Goal: Task Accomplishment & Management: Use online tool/utility

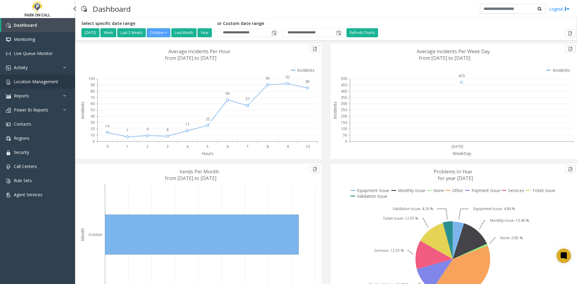
click at [40, 83] on span "Location Management" at bounding box center [36, 82] width 44 height 6
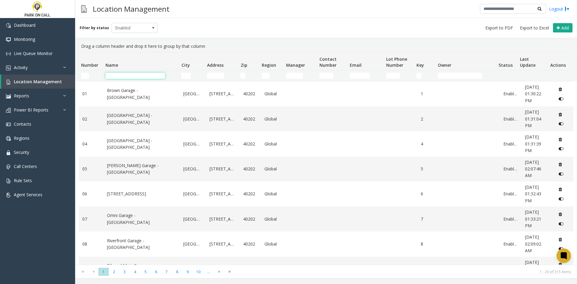
click at [161, 75] on input "Name Filter" at bounding box center [136, 76] width 60 height 6
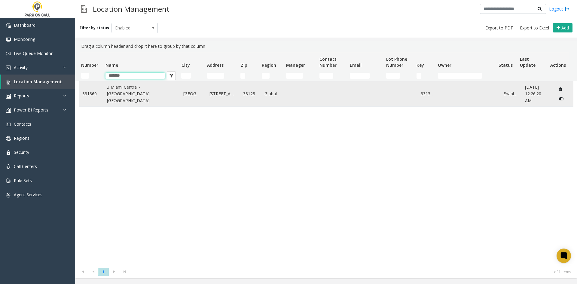
type input "*******"
click at [136, 90] on link "3 Miami Central - [GEOGRAPHIC_DATA] [GEOGRAPHIC_DATA]" at bounding box center [141, 94] width 69 height 20
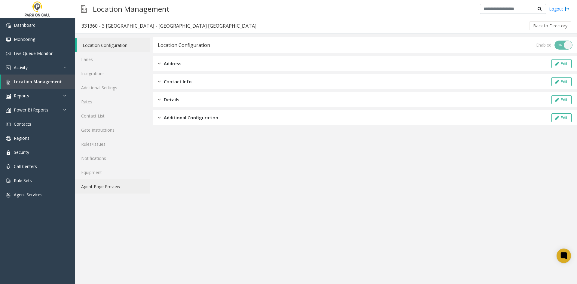
click at [133, 182] on link "Agent Page Preview" at bounding box center [112, 186] width 75 height 14
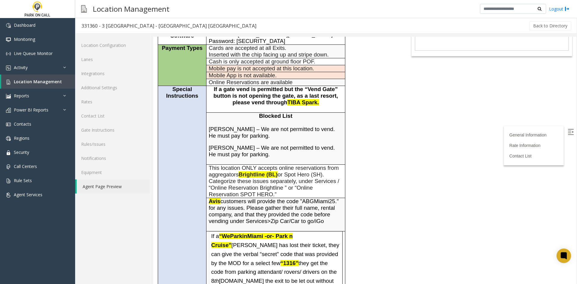
scroll to position [150, 0]
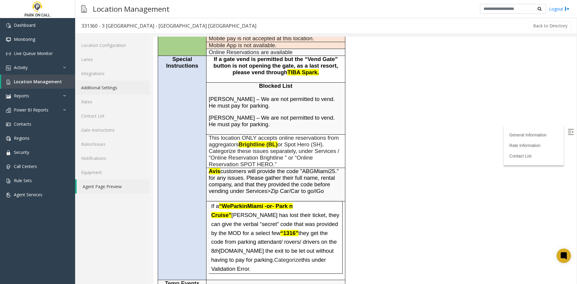
click at [134, 89] on link "Additional Settings" at bounding box center [112, 88] width 75 height 14
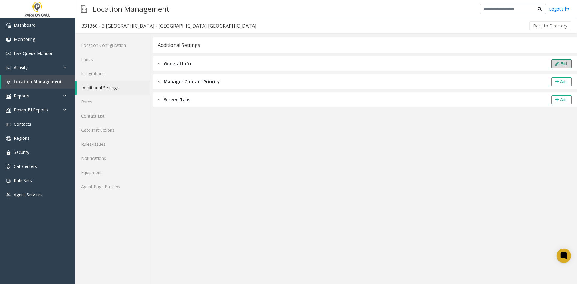
click at [555, 63] on button "Edit" at bounding box center [562, 63] width 20 height 9
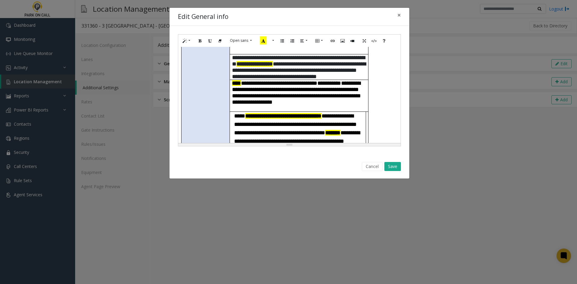
scroll to position [240, 0]
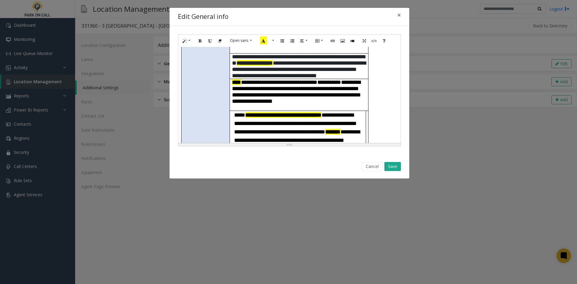
click at [325, 129] on span "******" at bounding box center [332, 132] width 15 height 6
click at [325, 129] on span "*****" at bounding box center [331, 132] width 13 height 6
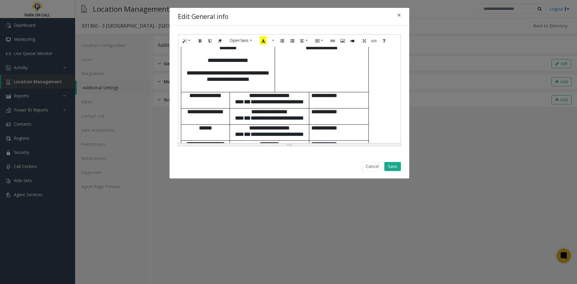
scroll to position [481, 0]
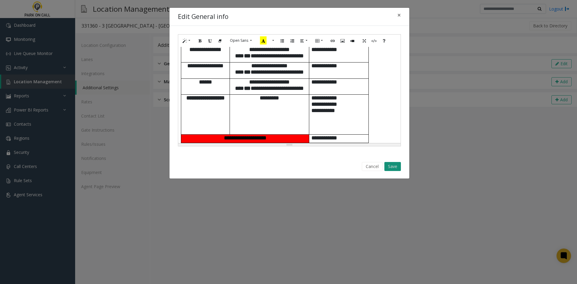
click at [387, 168] on button "Save" at bounding box center [392, 166] width 17 height 9
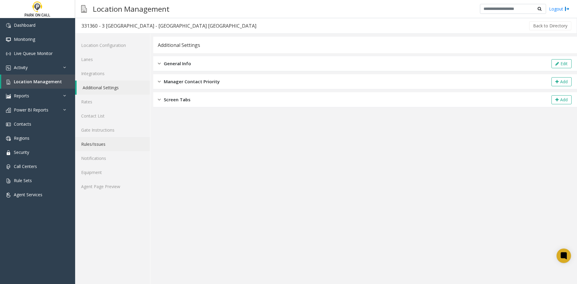
click at [106, 146] on link "Rules/Issues" at bounding box center [112, 144] width 75 height 14
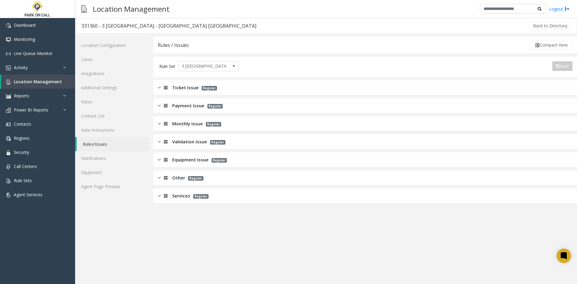
click at [176, 195] on span "Services" at bounding box center [181, 195] width 18 height 7
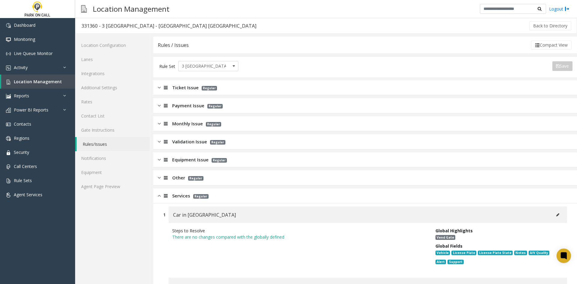
click at [175, 179] on span "Other" at bounding box center [178, 177] width 13 height 7
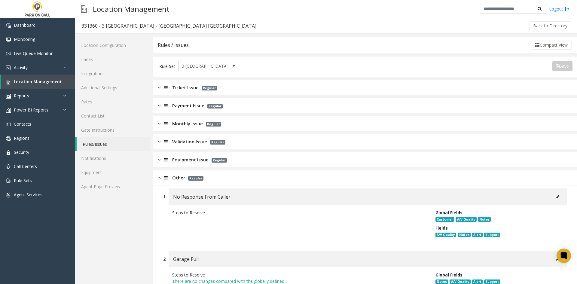
click at [175, 162] on span "Equipment Issue" at bounding box center [190, 159] width 36 height 7
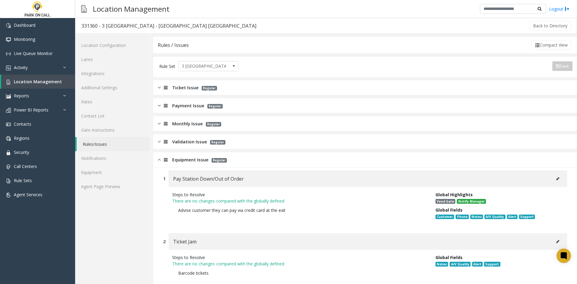
drag, startPoint x: 182, startPoint y: 142, endPoint x: 185, endPoint y: 126, distance: 16.9
click at [182, 142] on span "Validation Issue" at bounding box center [189, 141] width 35 height 7
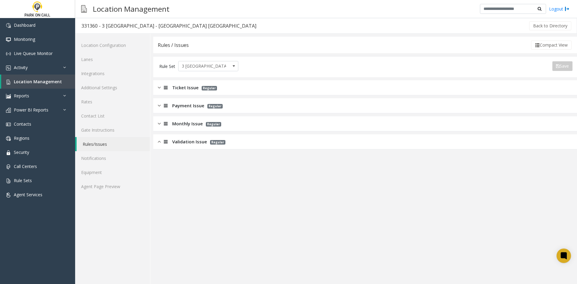
click at [185, 125] on span "Monthly Issue" at bounding box center [187, 123] width 31 height 7
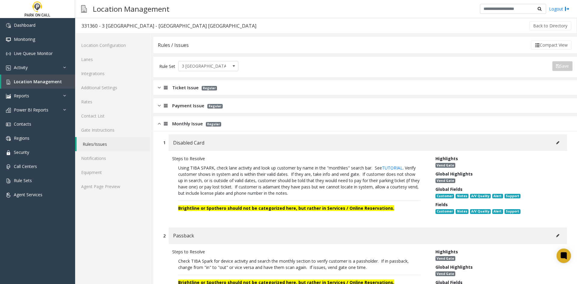
drag, startPoint x: 184, startPoint y: 108, endPoint x: 185, endPoint y: 98, distance: 10.0
click at [184, 107] on span "Payment Issue" at bounding box center [188, 105] width 32 height 7
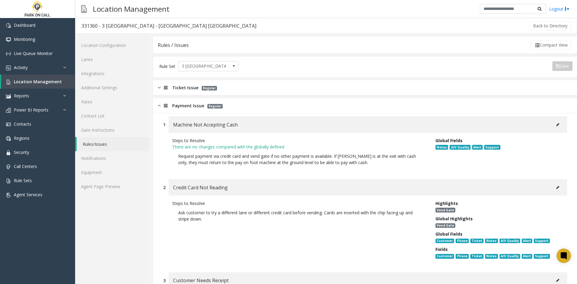
click at [186, 90] on span "Ticket Issue" at bounding box center [185, 87] width 26 height 7
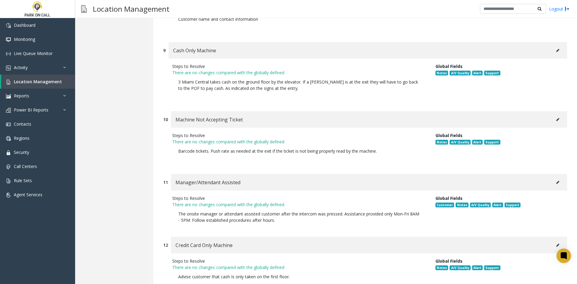
scroll to position [2328, 0]
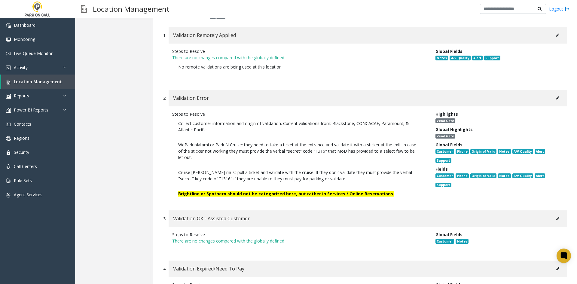
click at [556, 94] on button at bounding box center [558, 97] width 10 height 9
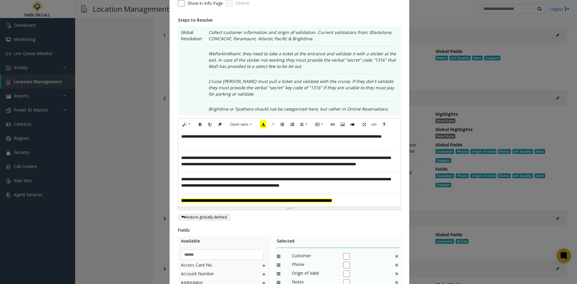
scroll to position [90, 0]
click at [342, 165] on span "**********" at bounding box center [285, 160] width 209 height 11
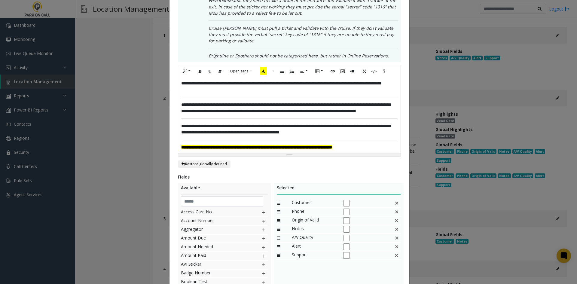
scroll to position [210, 0]
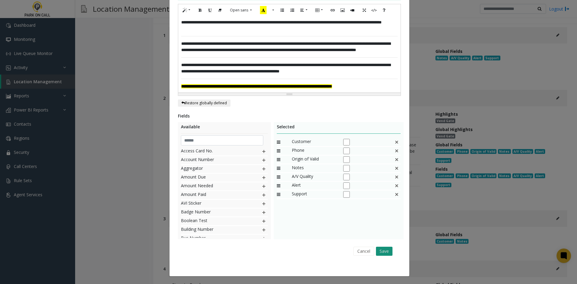
click at [387, 253] on button "Save" at bounding box center [384, 251] width 17 height 9
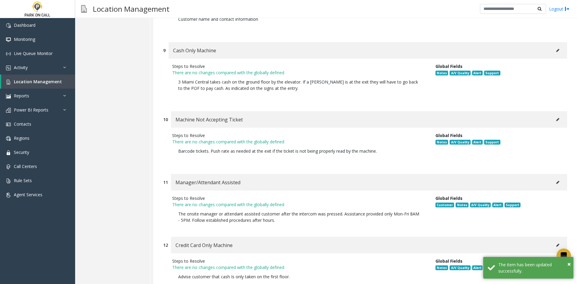
scroll to position [2328, 0]
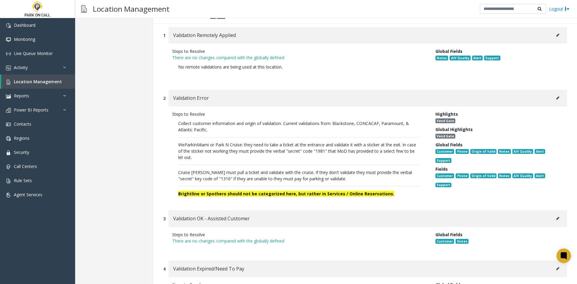
click at [556, 96] on button at bounding box center [558, 97] width 10 height 9
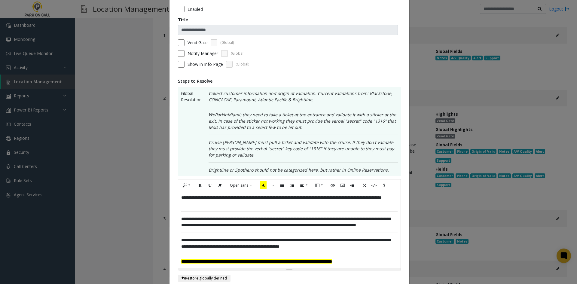
scroll to position [60, 0]
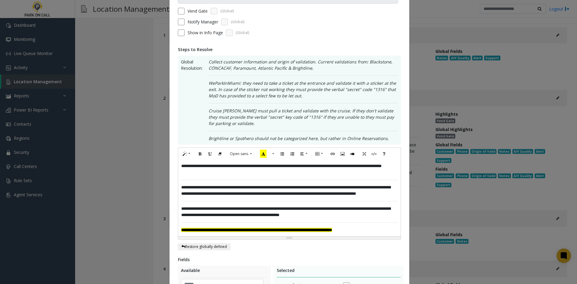
click at [238, 218] on p "**********" at bounding box center [289, 212] width 216 height 13
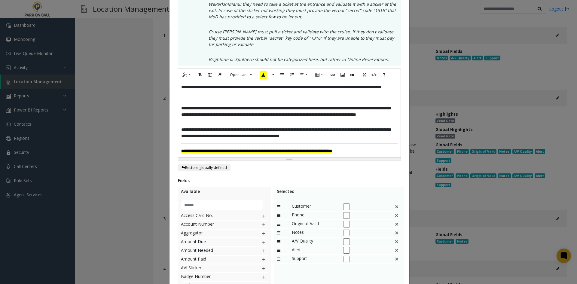
scroll to position [210, 0]
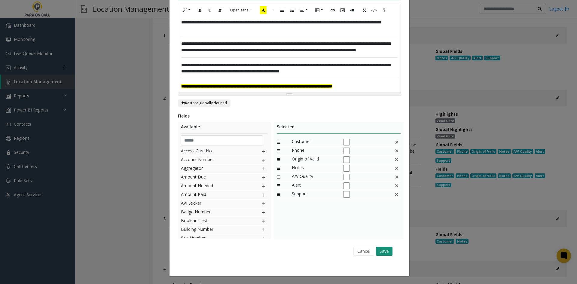
click at [376, 249] on button "Save" at bounding box center [384, 251] width 17 height 9
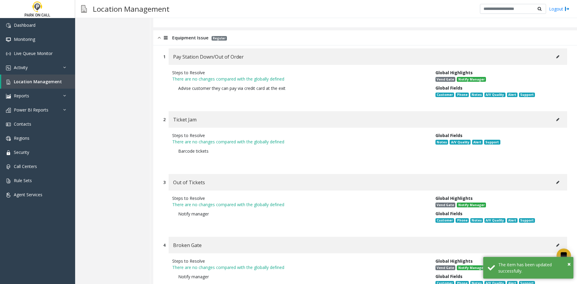
scroll to position [4834, 0]
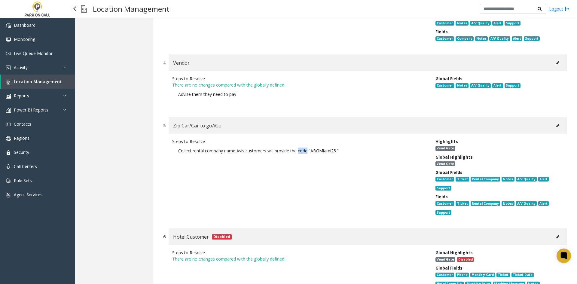
click at [30, 82] on span "Location Management" at bounding box center [38, 82] width 48 height 6
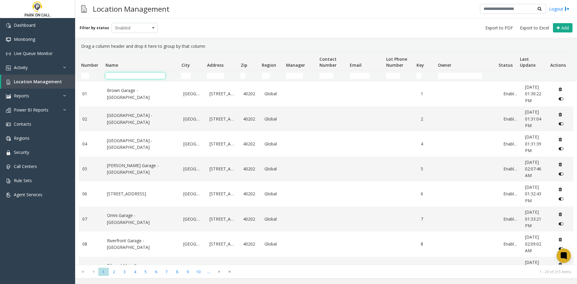
click at [139, 74] on input "Name Filter" at bounding box center [136, 76] width 60 height 6
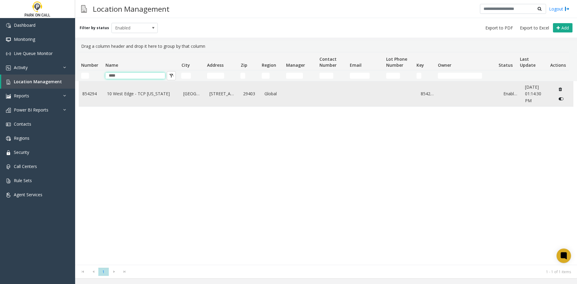
type input "****"
click at [121, 93] on link "10 West Edge - TCP [US_STATE]" at bounding box center [141, 93] width 69 height 7
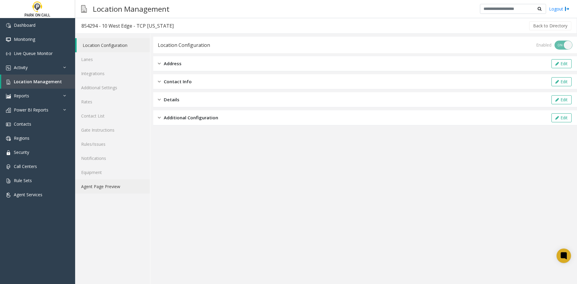
click at [103, 190] on link "Agent Page Preview" at bounding box center [112, 186] width 75 height 14
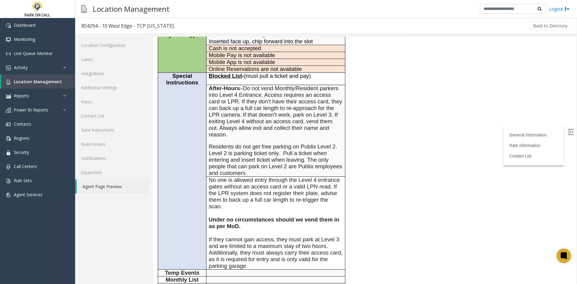
scroll to position [180, 0]
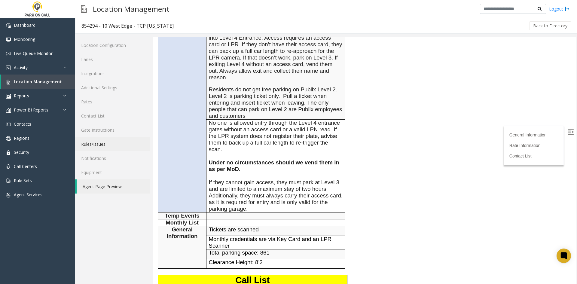
click at [104, 140] on link "Rules/Issues" at bounding box center [112, 144] width 75 height 14
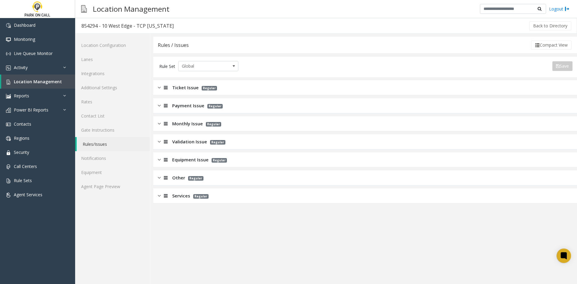
click at [200, 123] on span "Monthly Issue" at bounding box center [187, 123] width 31 height 7
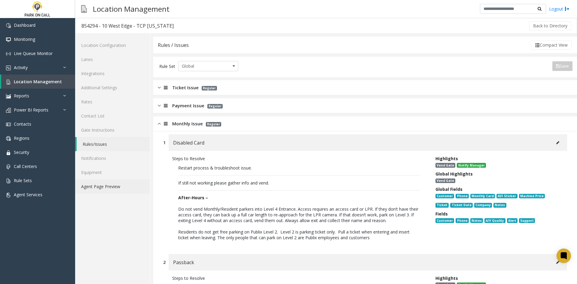
click at [112, 190] on link "Agent Page Preview" at bounding box center [112, 186] width 75 height 14
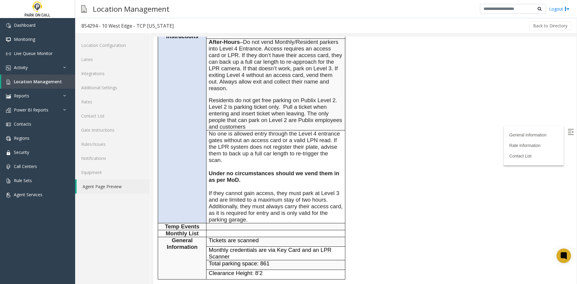
scroll to position [150, 0]
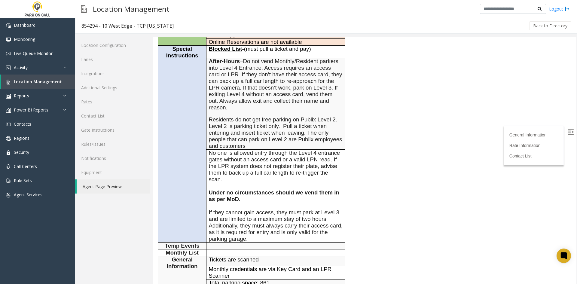
drag, startPoint x: 265, startPoint y: 214, endPoint x: 222, endPoint y: 190, distance: 49.4
click at [222, 190] on td "No one is allowed entry through the Level 4 entrance gates without an access ca…" at bounding box center [276, 196] width 139 height 93
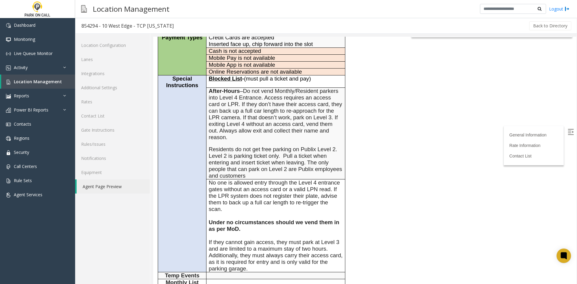
scroll to position [120, 0]
click at [237, 211] on span "No one is allowed entry through the Level 4 entrance gates without an access ca…" at bounding box center [274, 196] width 131 height 33
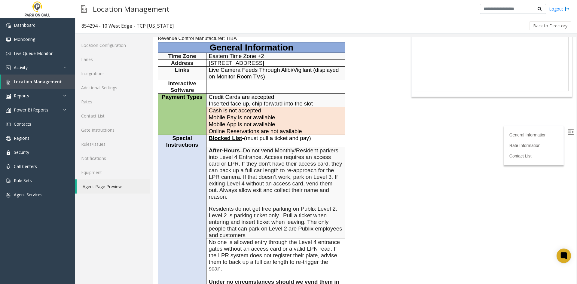
scroll to position [60, 0]
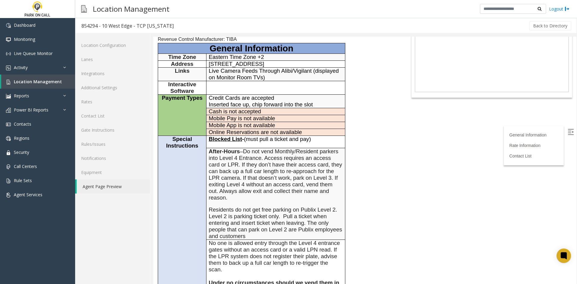
drag, startPoint x: 271, startPoint y: 213, endPoint x: 203, endPoint y: 147, distance: 95.0
click at [203, 147] on tbody "General Information Time Zone Eastern Time Zone +2 Address [STREET_ADDRESS] Lin…" at bounding box center [251, 215] width 187 height 345
click at [203, 147] on p "Special Instructions" at bounding box center [182, 142] width 44 height 13
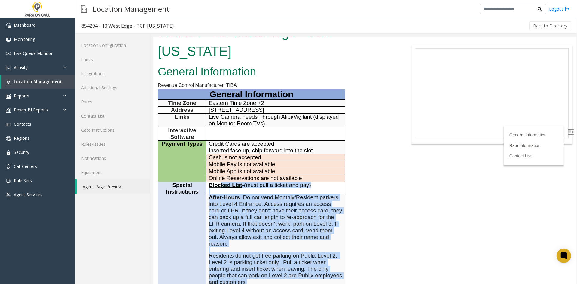
scroll to position [0, 0]
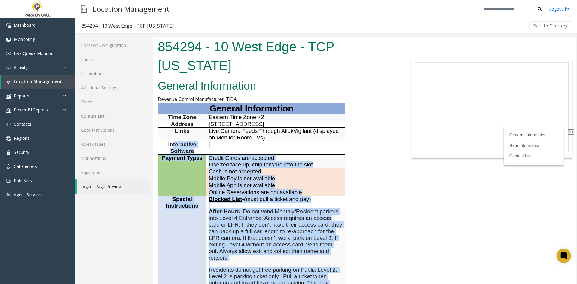
drag, startPoint x: 268, startPoint y: 204, endPoint x: 173, endPoint y: 149, distance: 109.7
click at [173, 149] on tbody "General Information Time Zone Eastern Time Zone +2 Address [STREET_ADDRESS] Lin…" at bounding box center [251, 275] width 187 height 345
click at [173, 149] on span "Interactive Software" at bounding box center [182, 147] width 28 height 13
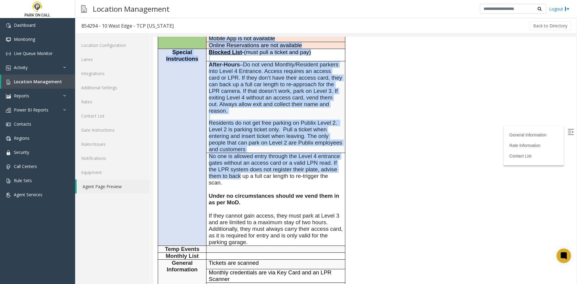
scroll to position [150, 0]
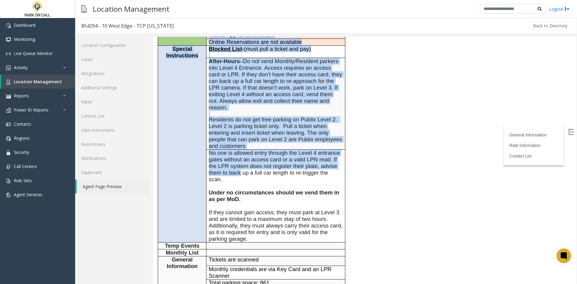
drag, startPoint x: 173, startPoint y: 149, endPoint x: 230, endPoint y: 181, distance: 65.1
click at [230, 180] on tbody "General Information Time Zone Eastern Time Zone +2 Address [STREET_ADDRESS] Lin…" at bounding box center [251, 125] width 187 height 345
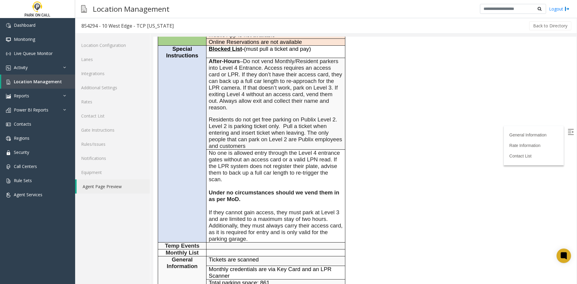
click at [229, 196] on p "Under no circumstances should we vend them in as per MoD." at bounding box center [276, 193] width 134 height 20
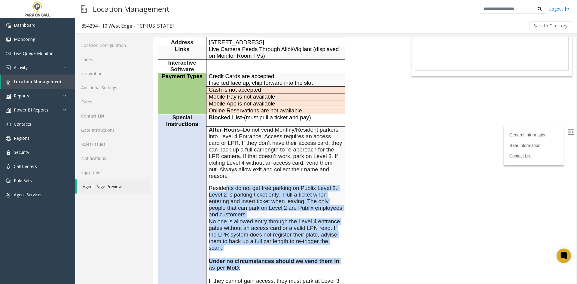
scroll to position [0, 0]
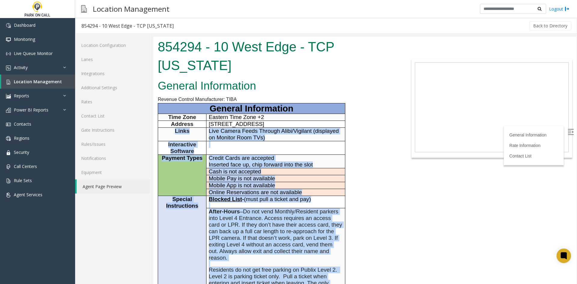
drag, startPoint x: 252, startPoint y: 210, endPoint x: 158, endPoint y: 140, distance: 116.9
click at [158, 140] on tbody "General Information Time Zone Eastern Time Zone +2 Address [STREET_ADDRESS] Lin…" at bounding box center [251, 275] width 187 height 345
click at [158, 140] on td "Links" at bounding box center [182, 135] width 48 height 14
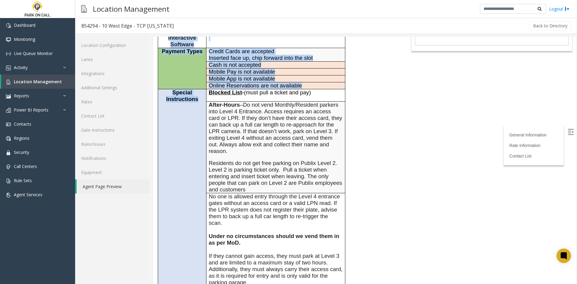
scroll to position [150, 0]
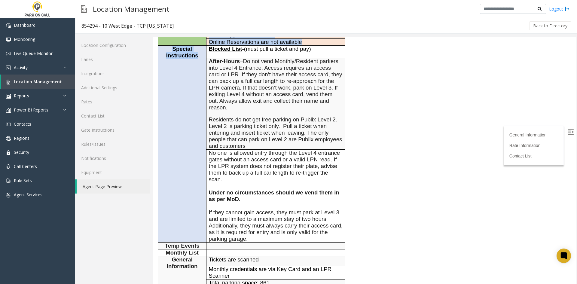
drag, startPoint x: 161, startPoint y: 144, endPoint x: 187, endPoint y: 184, distance: 47.5
click at [187, 184] on tbody "General Information Time Zone Eastern Time Zone +2 Address [STREET_ADDRESS] Lin…" at bounding box center [251, 125] width 187 height 345
click at [187, 184] on td "Special Instructions" at bounding box center [182, 144] width 48 height 197
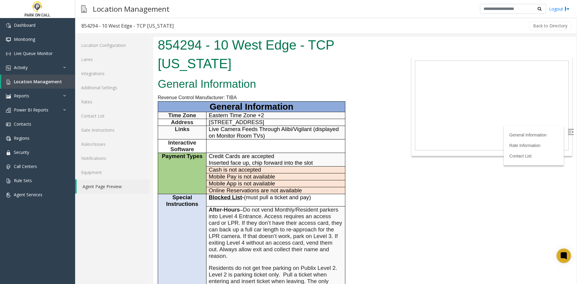
scroll to position [0, 0]
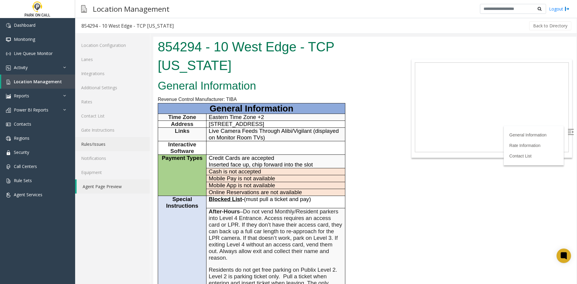
click at [111, 138] on link "Rules/Issues" at bounding box center [112, 144] width 75 height 14
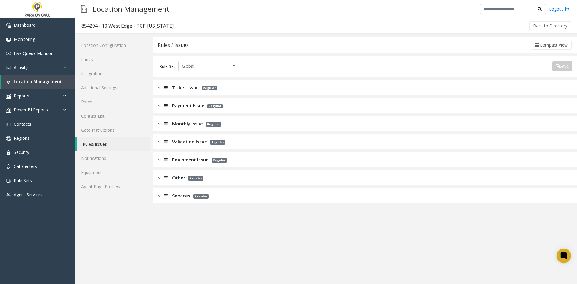
click at [188, 103] on span "Payment Issue" at bounding box center [188, 105] width 32 height 7
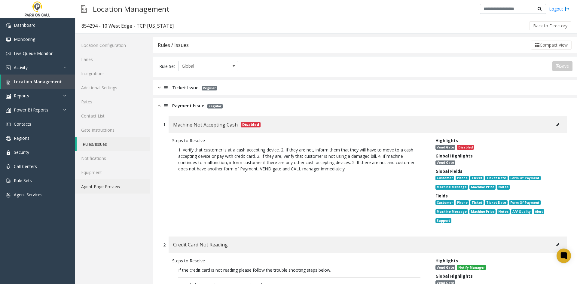
click at [127, 190] on link "Agent Page Preview" at bounding box center [112, 186] width 75 height 14
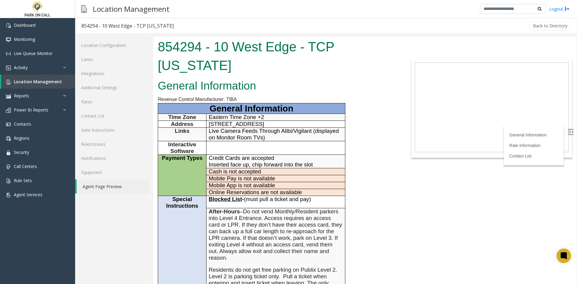
scroll to position [60, 0]
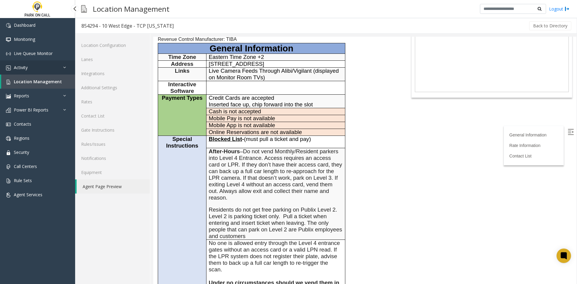
click at [43, 68] on link "Activity" at bounding box center [37, 67] width 75 height 14
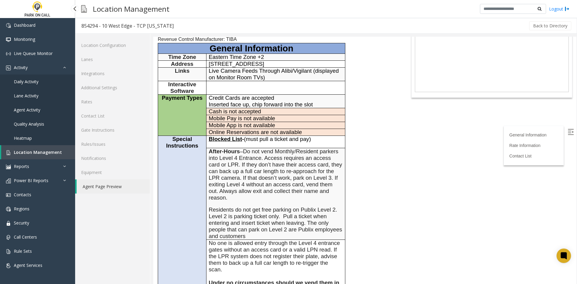
click at [31, 81] on span "Daily Activity" at bounding box center [26, 82] width 25 height 6
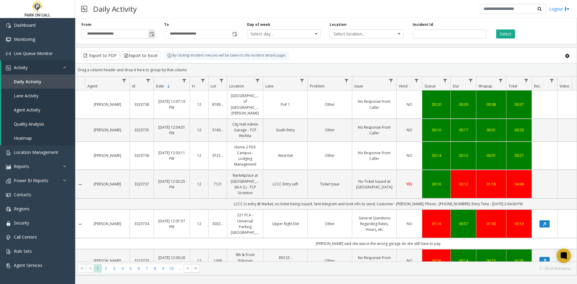
click at [153, 34] on span "Toggle popup" at bounding box center [151, 34] width 5 height 5
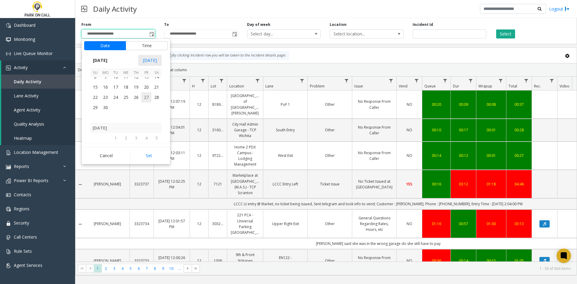
scroll to position [107664, 0]
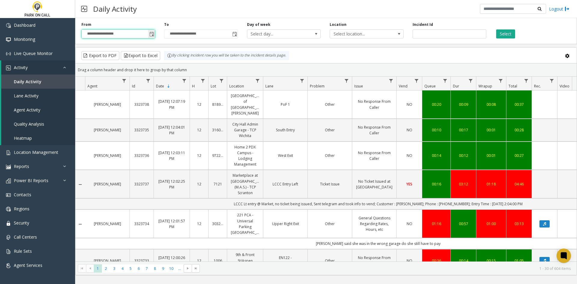
click at [152, 36] on span "Toggle popup" at bounding box center [151, 34] width 5 height 5
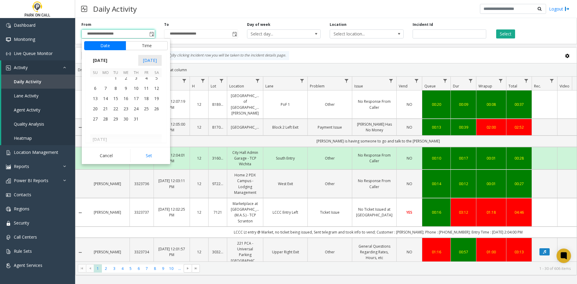
scroll to position [107724, 0]
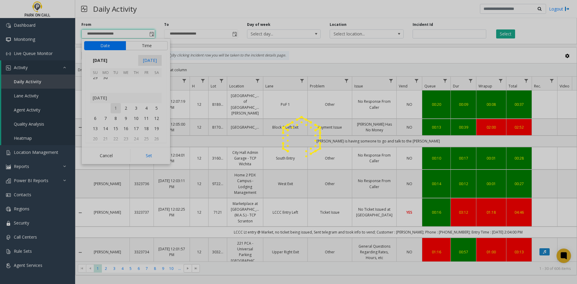
click at [117, 109] on app-root "**********" at bounding box center [288, 142] width 577 height 284
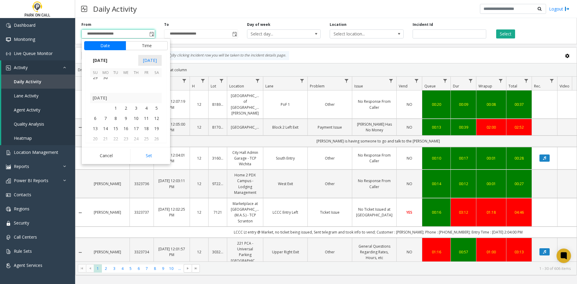
click at [110, 105] on td at bounding box center [105, 108] width 10 height 10
click at [115, 107] on span "1" at bounding box center [116, 108] width 10 height 10
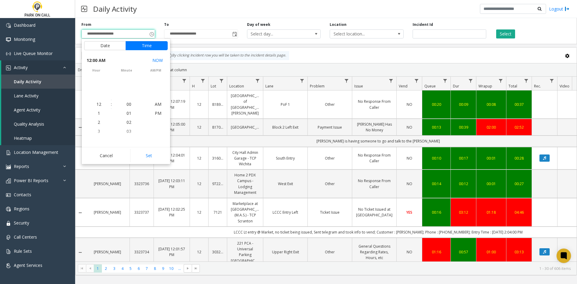
scroll to position [107750, 0]
click at [145, 151] on button "Set" at bounding box center [149, 155] width 38 height 13
type input "**********"
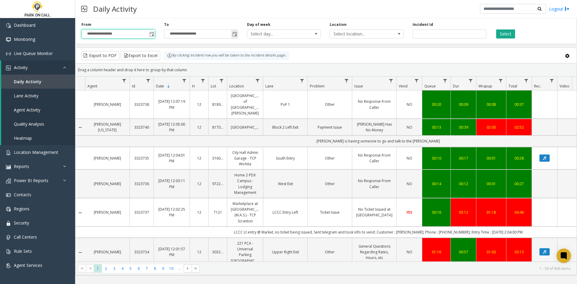
click at [237, 35] on span "Toggle popup" at bounding box center [234, 34] width 7 height 10
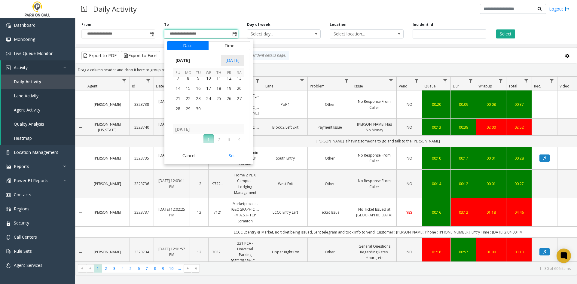
scroll to position [107904, 0]
click at [196, 112] on span "30" at bounding box center [198, 112] width 10 height 10
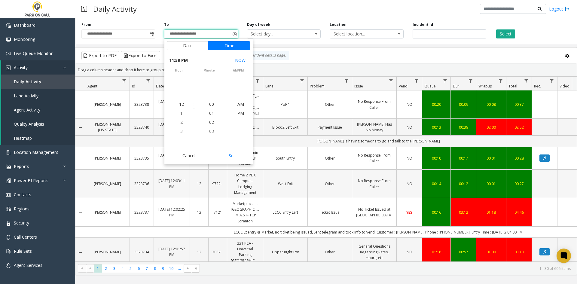
scroll to position [9, 0]
click at [235, 160] on button "Set" at bounding box center [232, 155] width 38 height 13
type input "**********"
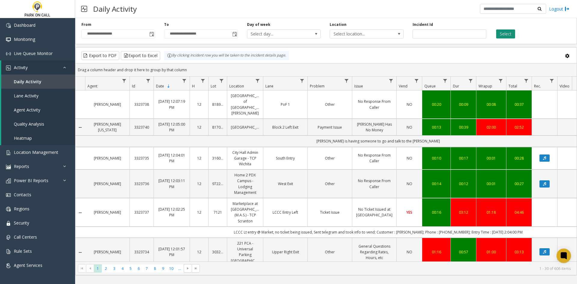
click at [502, 38] on button "Select" at bounding box center [505, 33] width 19 height 9
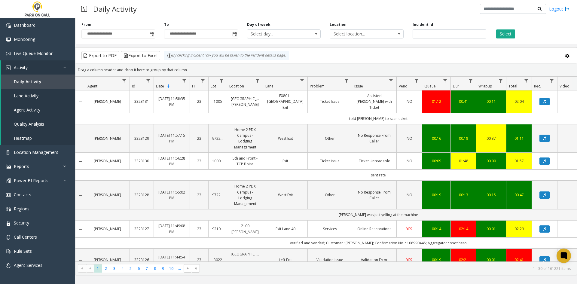
click at [341, 38] on div "**********" at bounding box center [326, 30] width 502 height 29
click at [342, 35] on span "Select location..." at bounding box center [359, 34] width 59 height 8
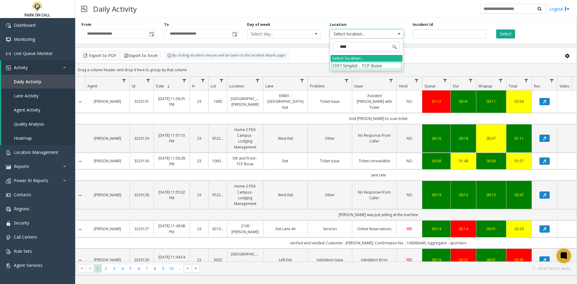
type input "*****"
click at [350, 62] on li "1097 Simplot - TCP Boise" at bounding box center [367, 66] width 72 height 8
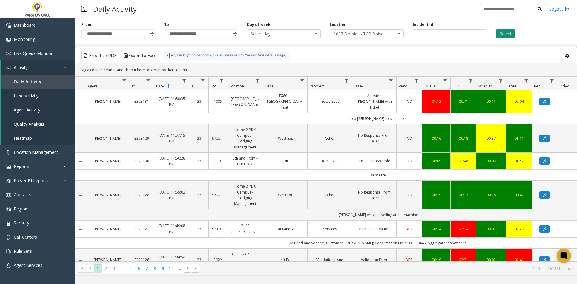
click at [512, 29] on button "Select" at bounding box center [505, 33] width 19 height 9
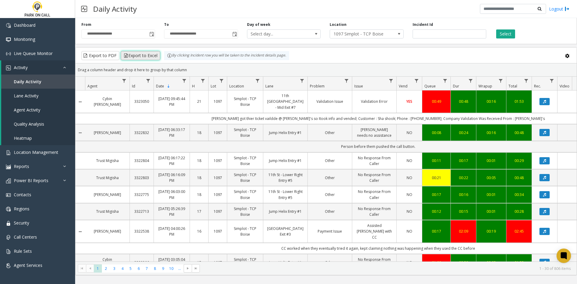
click at [154, 56] on button "Export to Excel" at bounding box center [140, 55] width 39 height 9
